Goal: Communication & Community: Answer question/provide support

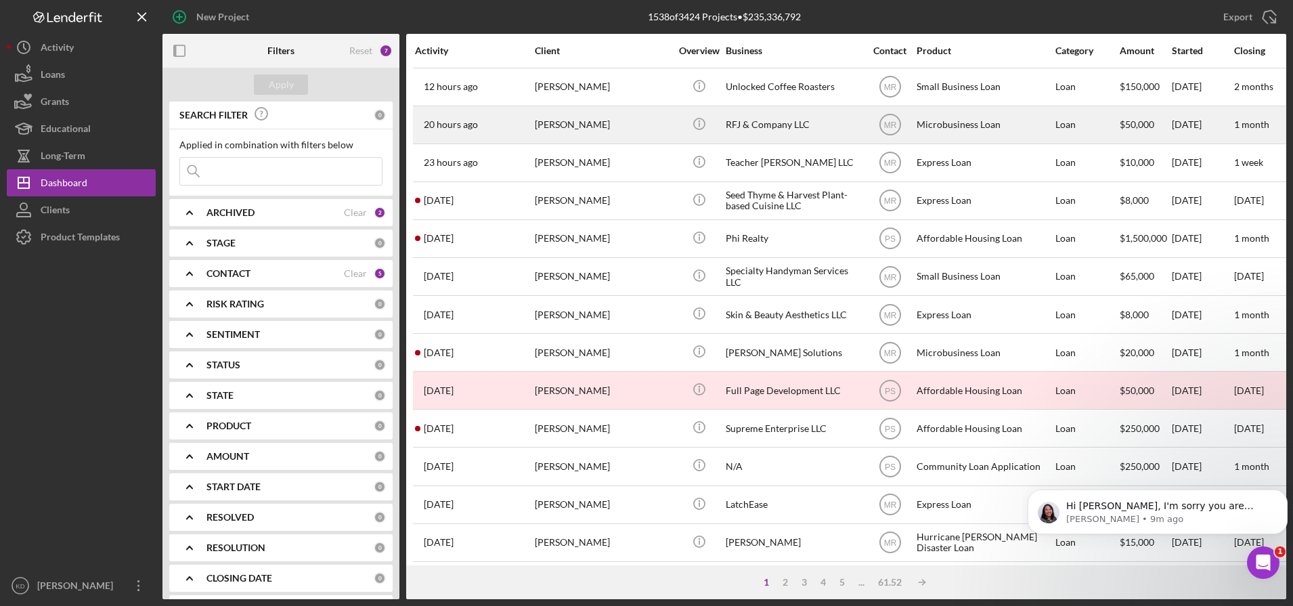
click at [592, 126] on div "[PERSON_NAME]" at bounding box center [602, 125] width 135 height 36
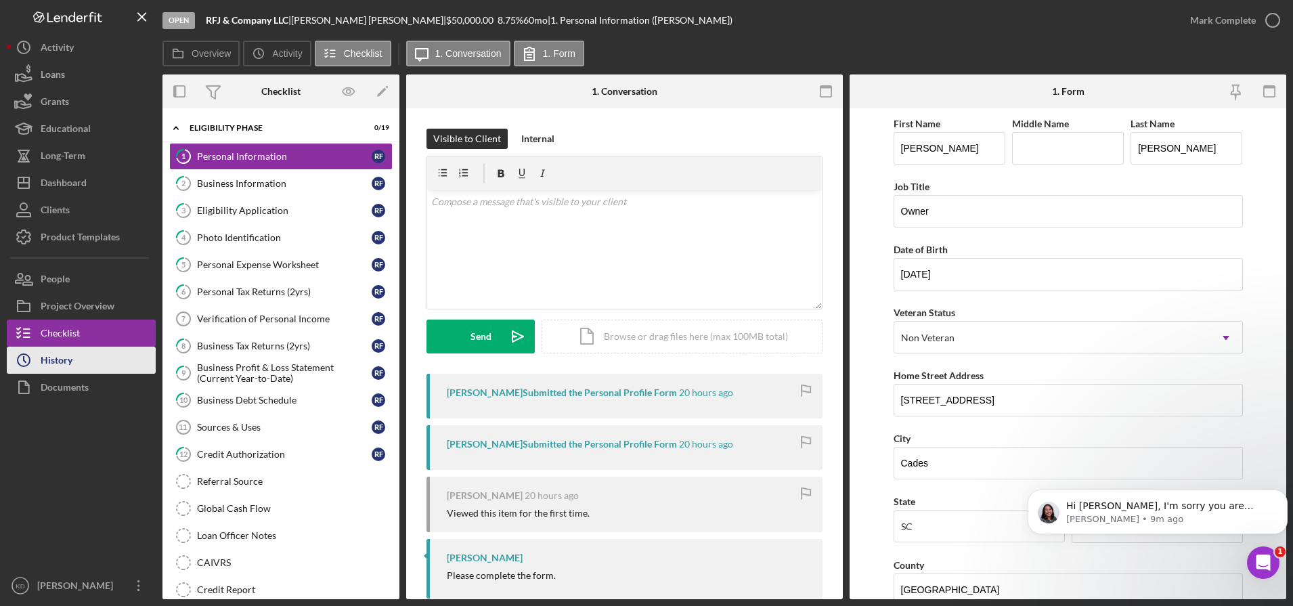
click at [60, 359] on div "History" at bounding box center [57, 362] width 32 height 30
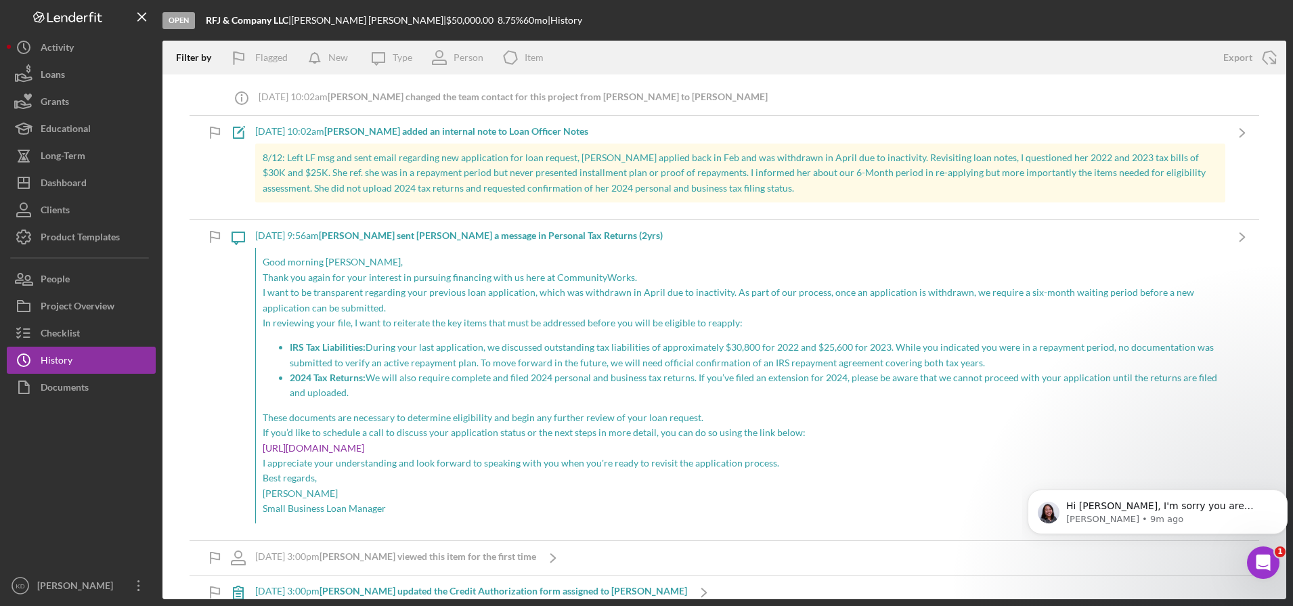
scroll to position [133, 0]
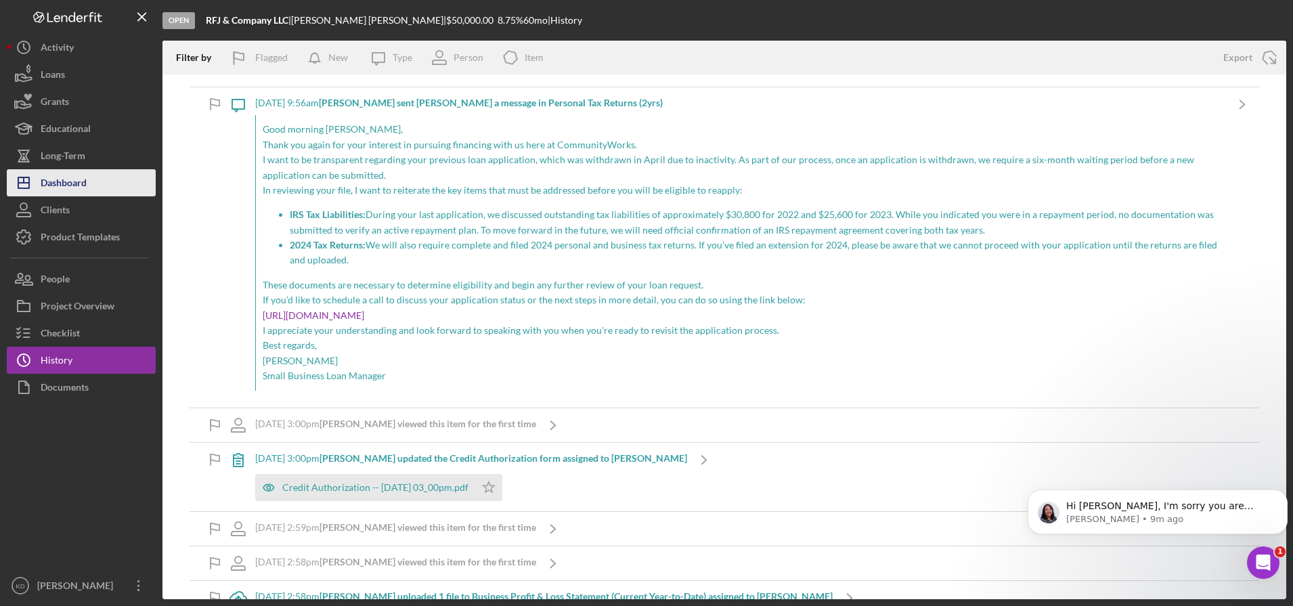
click at [76, 189] on div "Dashboard" at bounding box center [64, 184] width 46 height 30
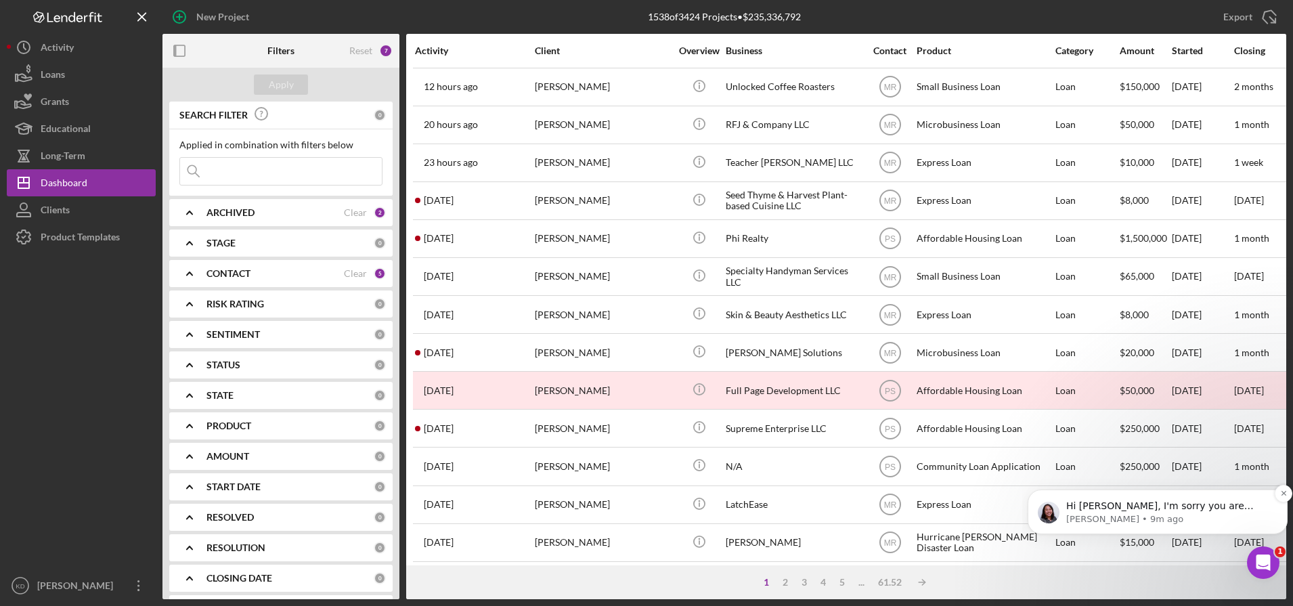
click at [1146, 503] on p "Hi [PERSON_NAME], I'm sorry you are experiencing the issue. Can you please let …" at bounding box center [1168, 506] width 204 height 14
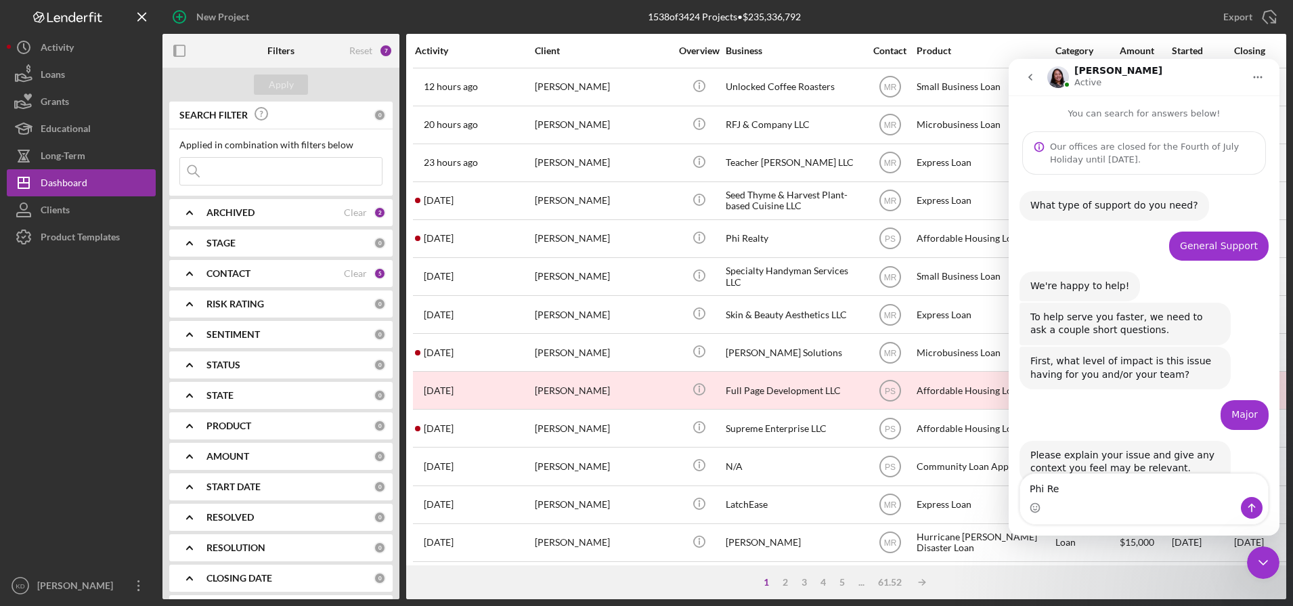
scroll to position [2, 0]
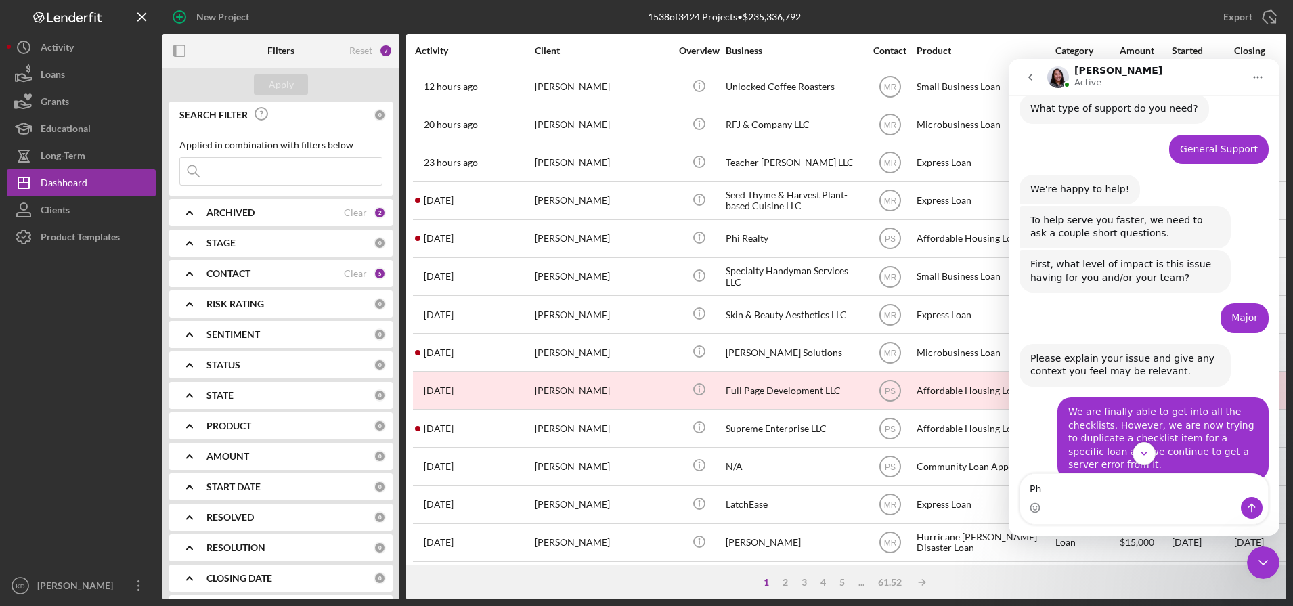
type textarea "P"
click at [1138, 455] on icon "Scroll to bottom" at bounding box center [1144, 453] width 12 height 12
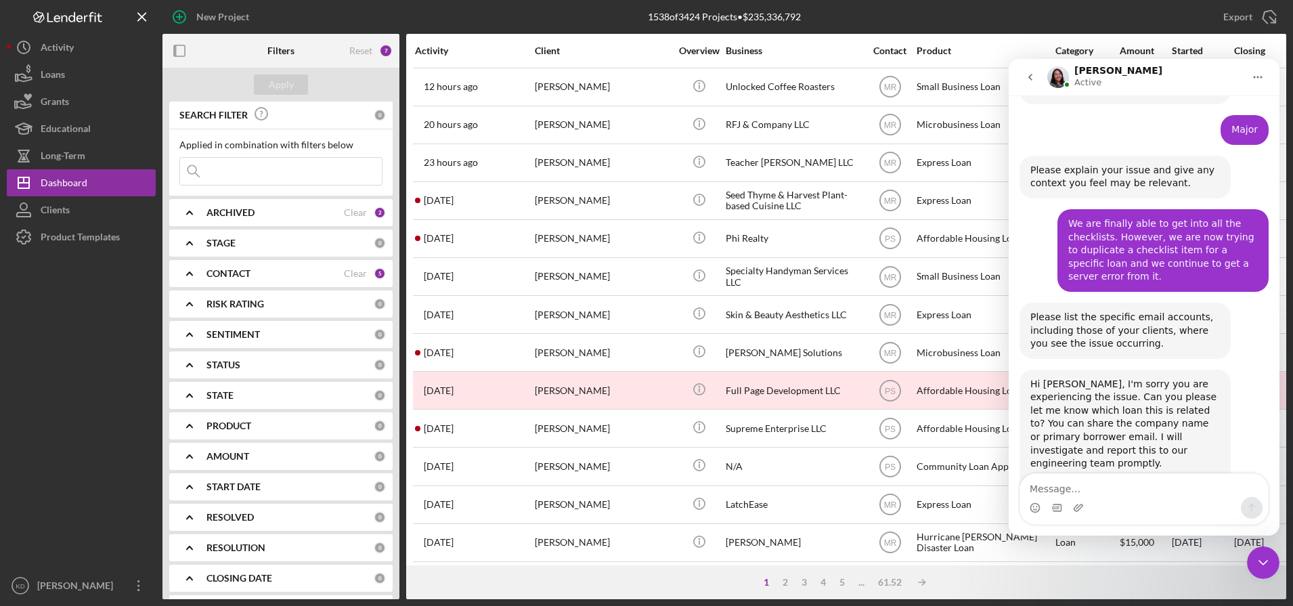
scroll to position [325, 0]
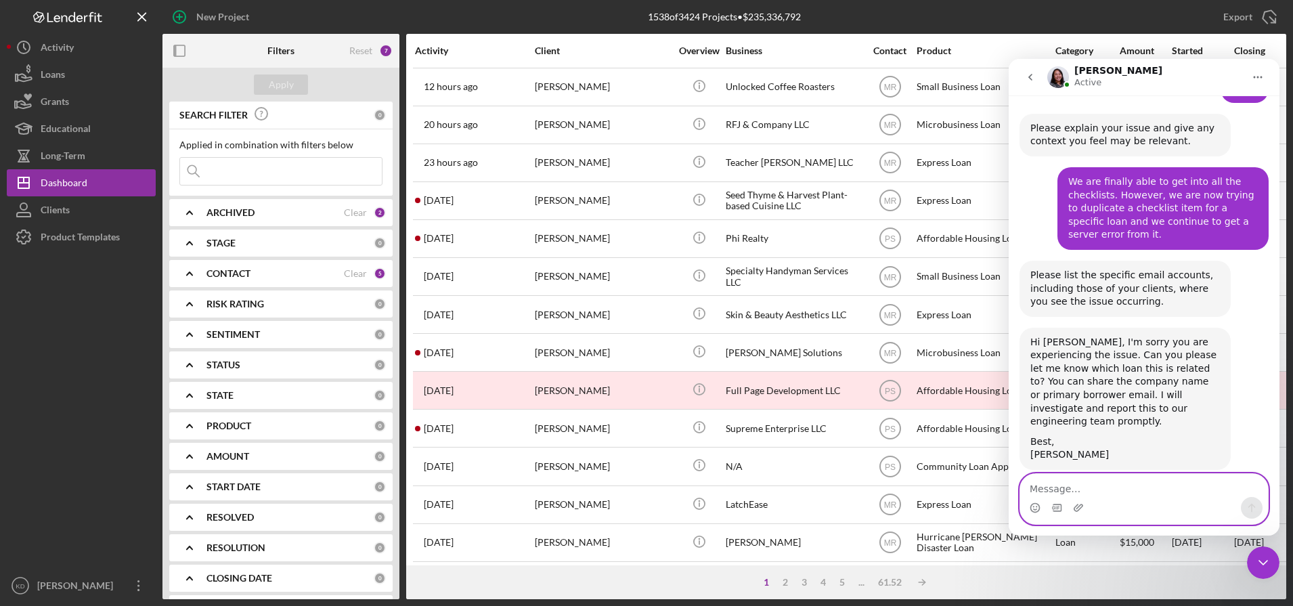
click at [1115, 483] on textarea "Message…" at bounding box center [1144, 485] width 248 height 23
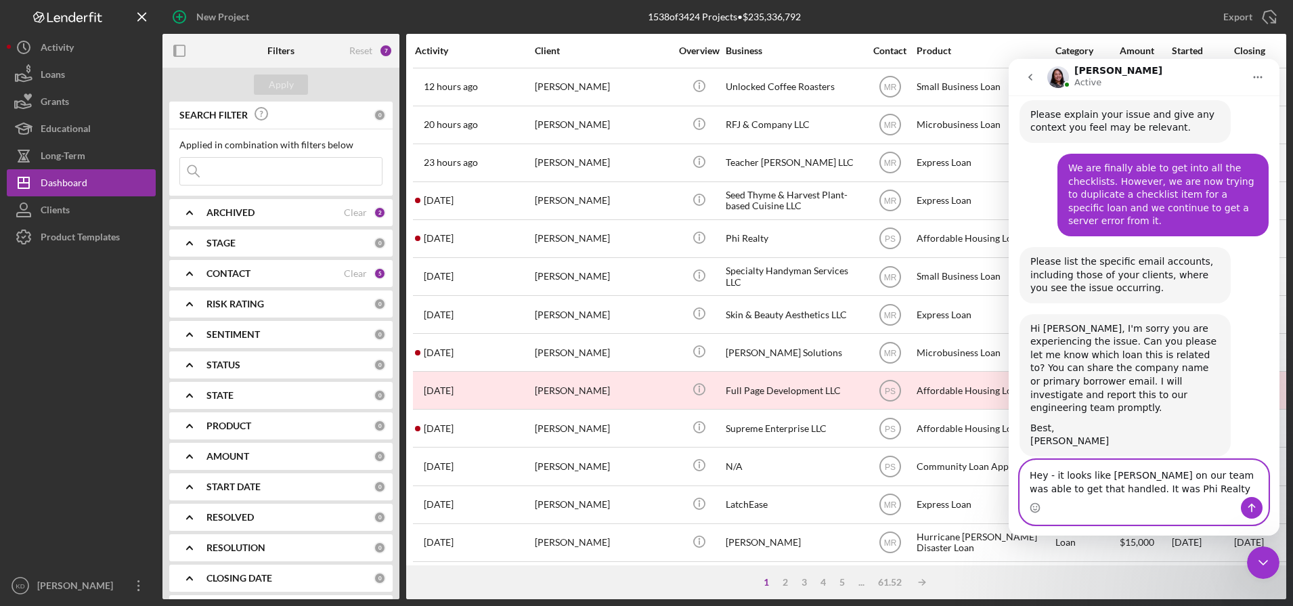
type textarea "Hey - it looks like Paul on our team was able to get that handled. It was Phi R…"
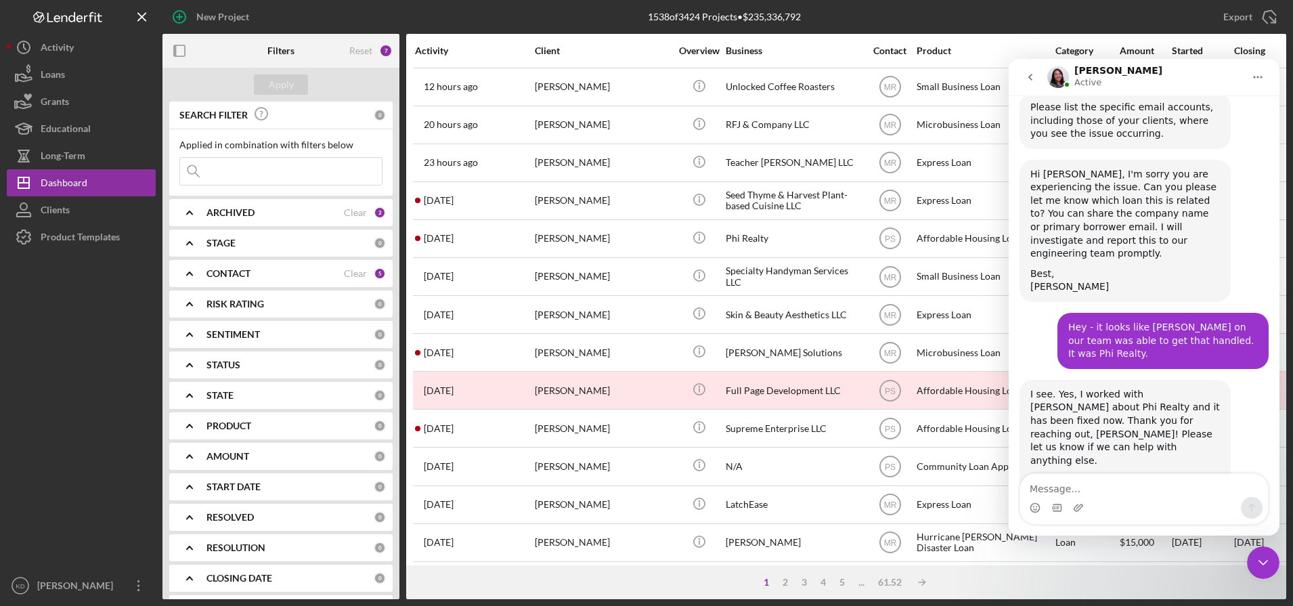
scroll to position [492, 0]
click at [1153, 483] on textarea "Message…" at bounding box center [1144, 485] width 248 height 23
click at [1136, 490] on textarea "Message…" at bounding box center [1144, 485] width 248 height 23
click at [1144, 505] on div "Intercom messenger" at bounding box center [1144, 508] width 248 height 22
click at [1116, 490] on textarea "Message…" at bounding box center [1144, 485] width 248 height 23
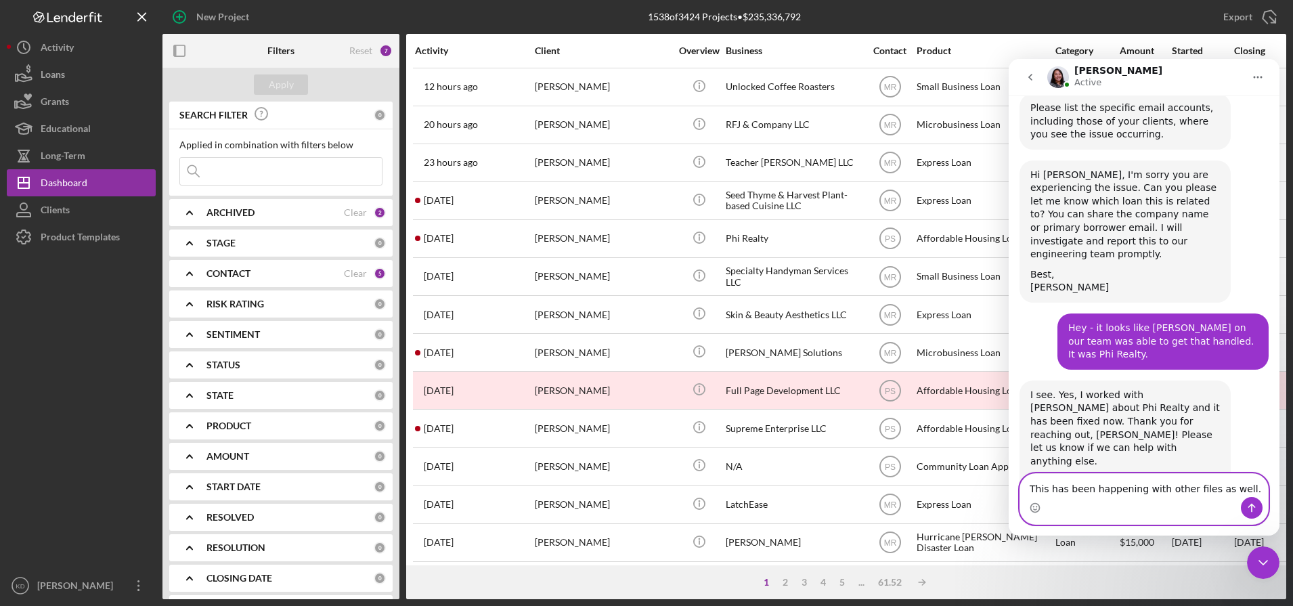
click at [1232, 487] on textarea "This has been happening with other files as well." at bounding box center [1144, 485] width 248 height 23
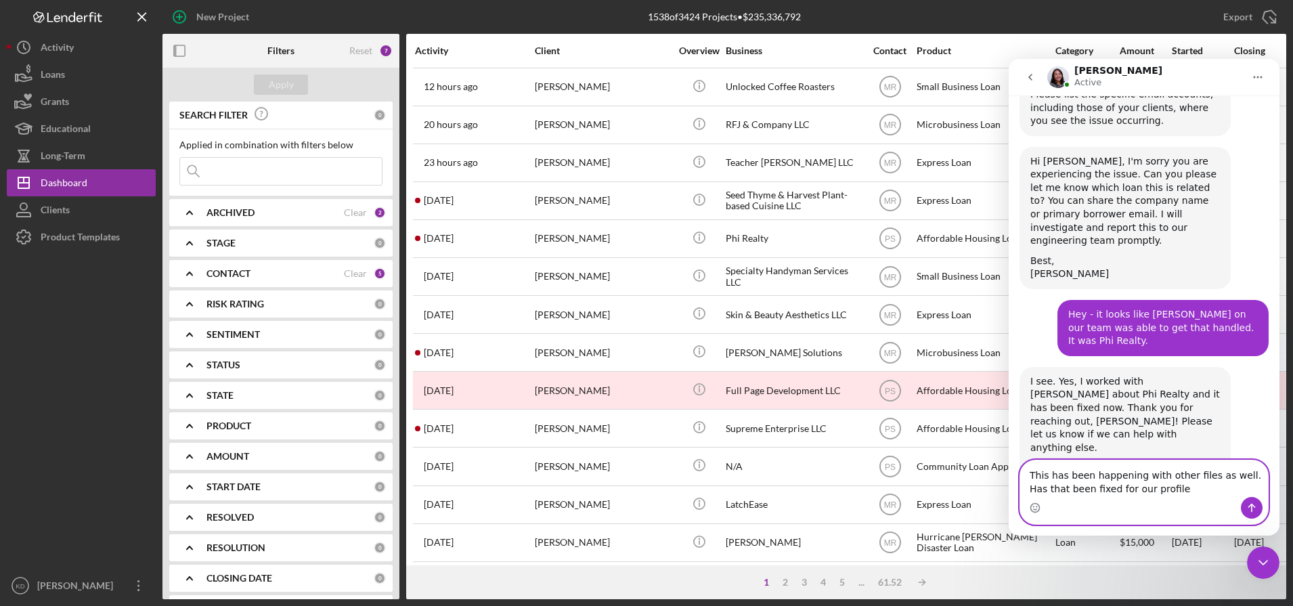
type textarea "This has been happening with other files as well. Has that been fixed for our p…"
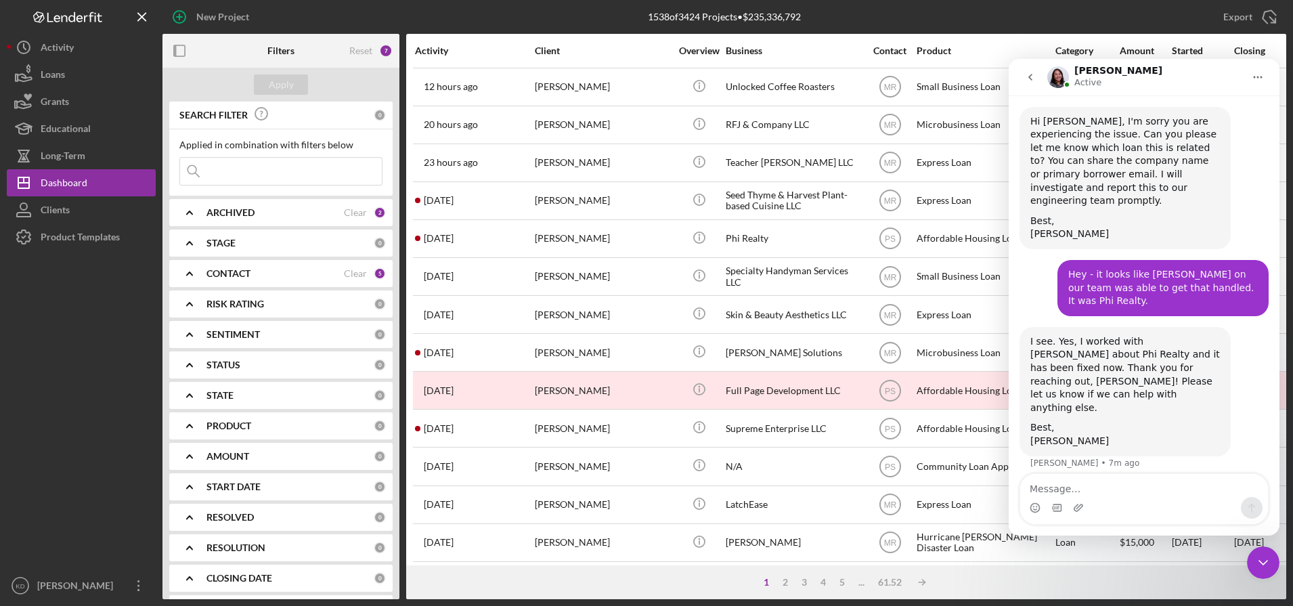
click at [1248, 347] on div "I see. Yes, I worked with Paul about Phi Realty and it has been fixed now. Than…" at bounding box center [1143, 404] width 249 height 154
click at [1264, 560] on icon "Close Intercom Messenger" at bounding box center [1263, 562] width 16 height 16
